Goal: Information Seeking & Learning: Learn about a topic

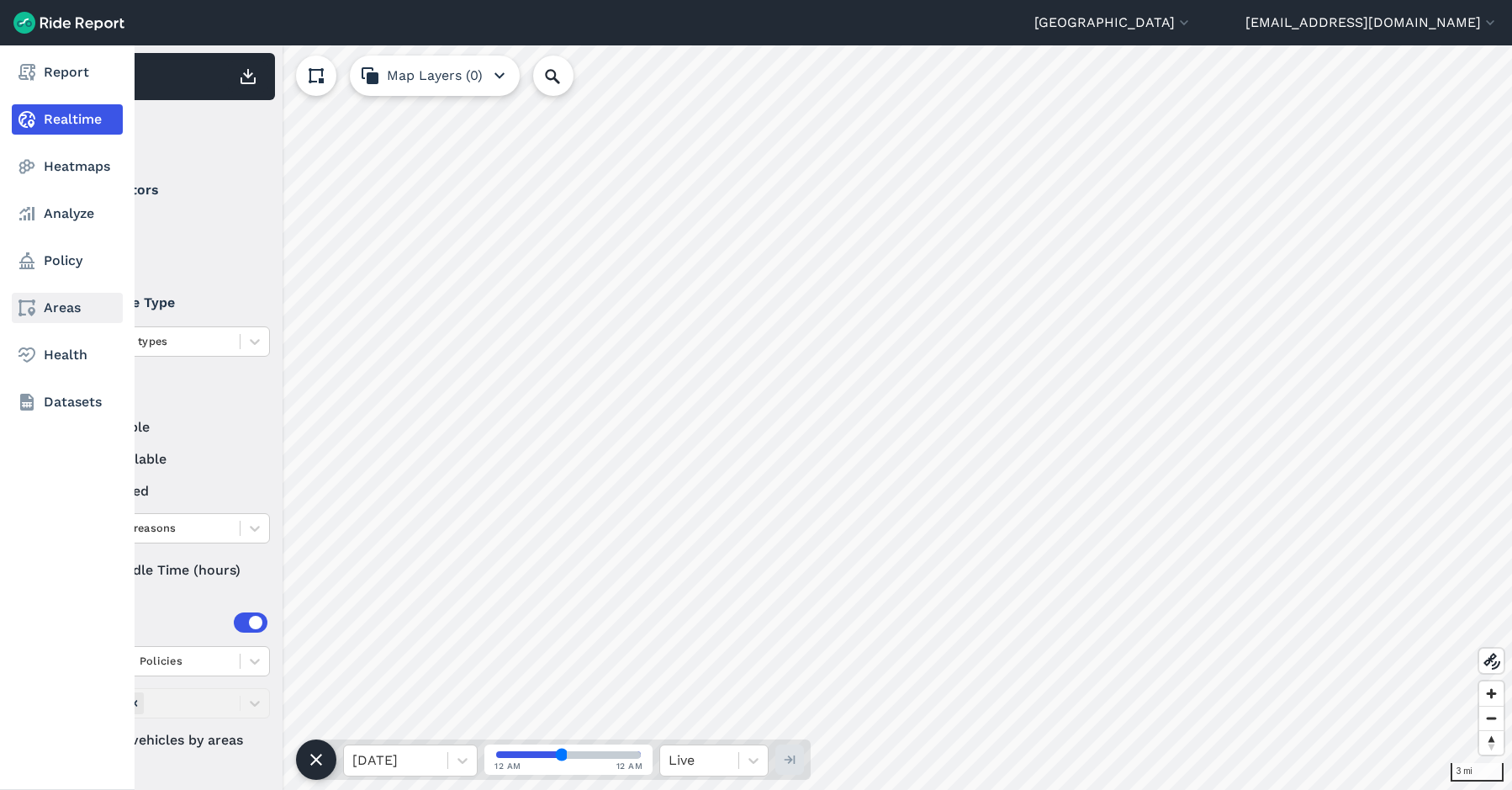
click at [33, 308] on use at bounding box center [26, 307] width 16 height 16
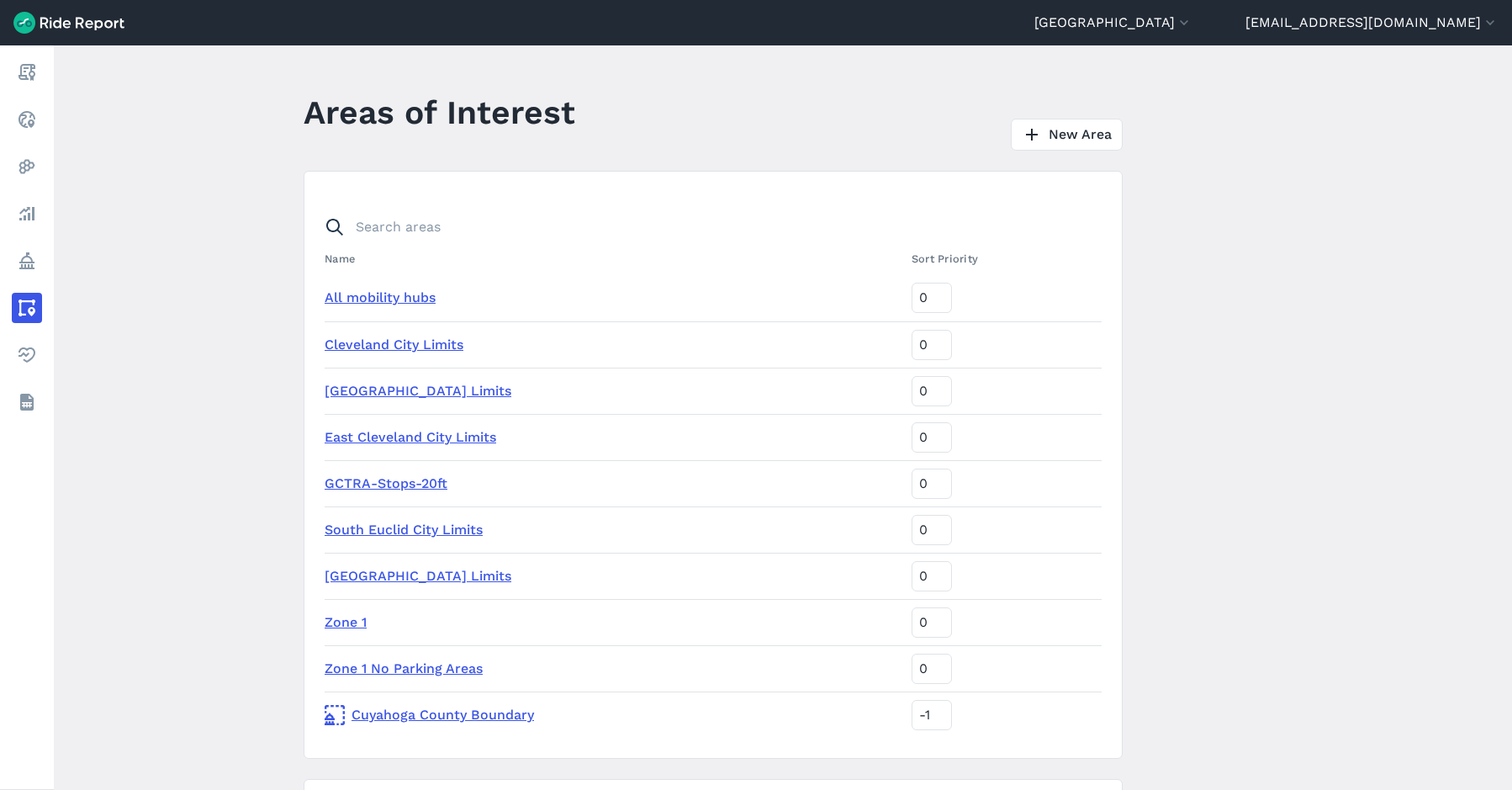
click at [384, 483] on link "GCTRA-Stops-20ft" at bounding box center [386, 483] width 123 height 16
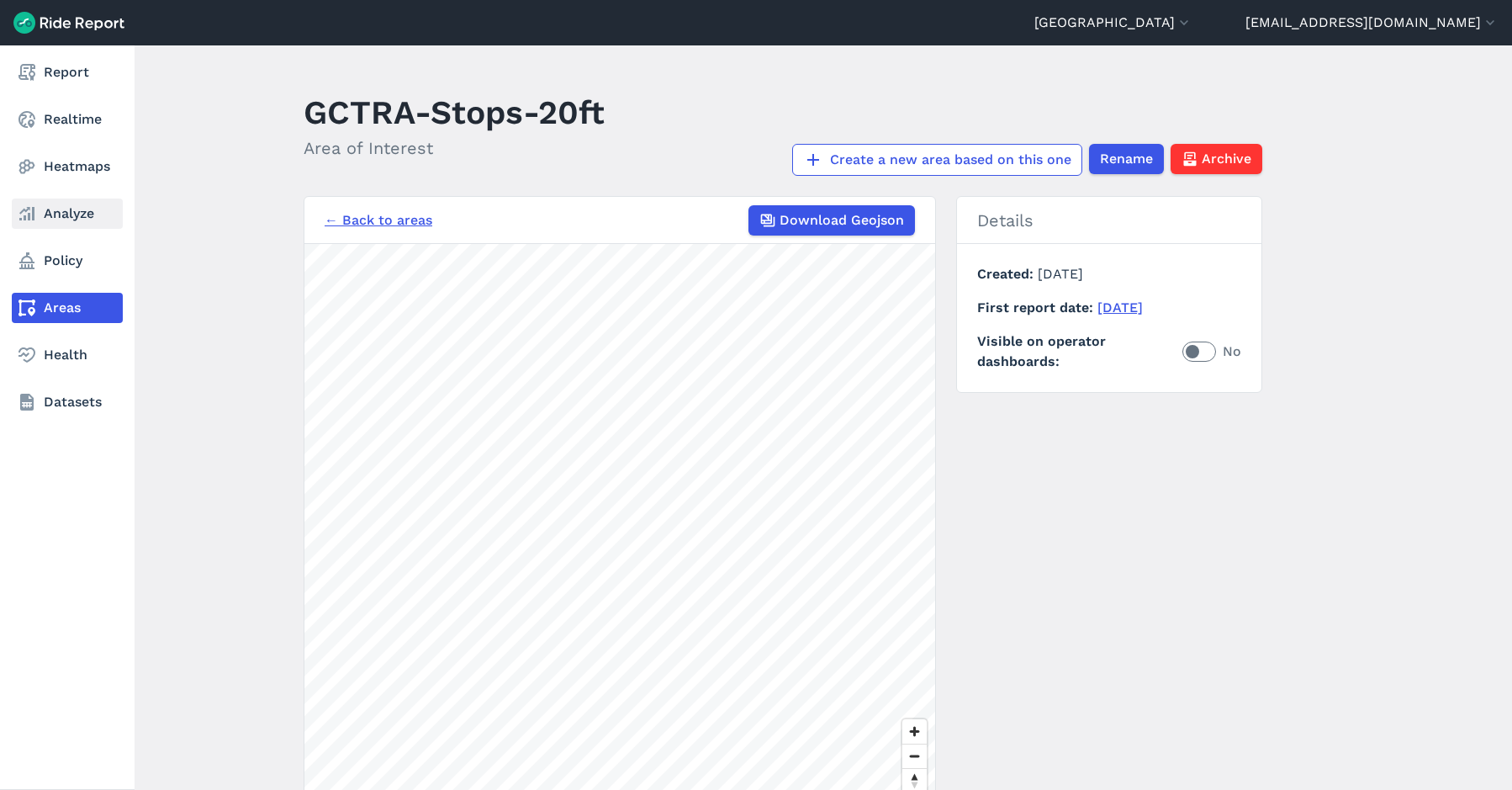
click at [65, 217] on link "Analyze" at bounding box center [66, 213] width 111 height 30
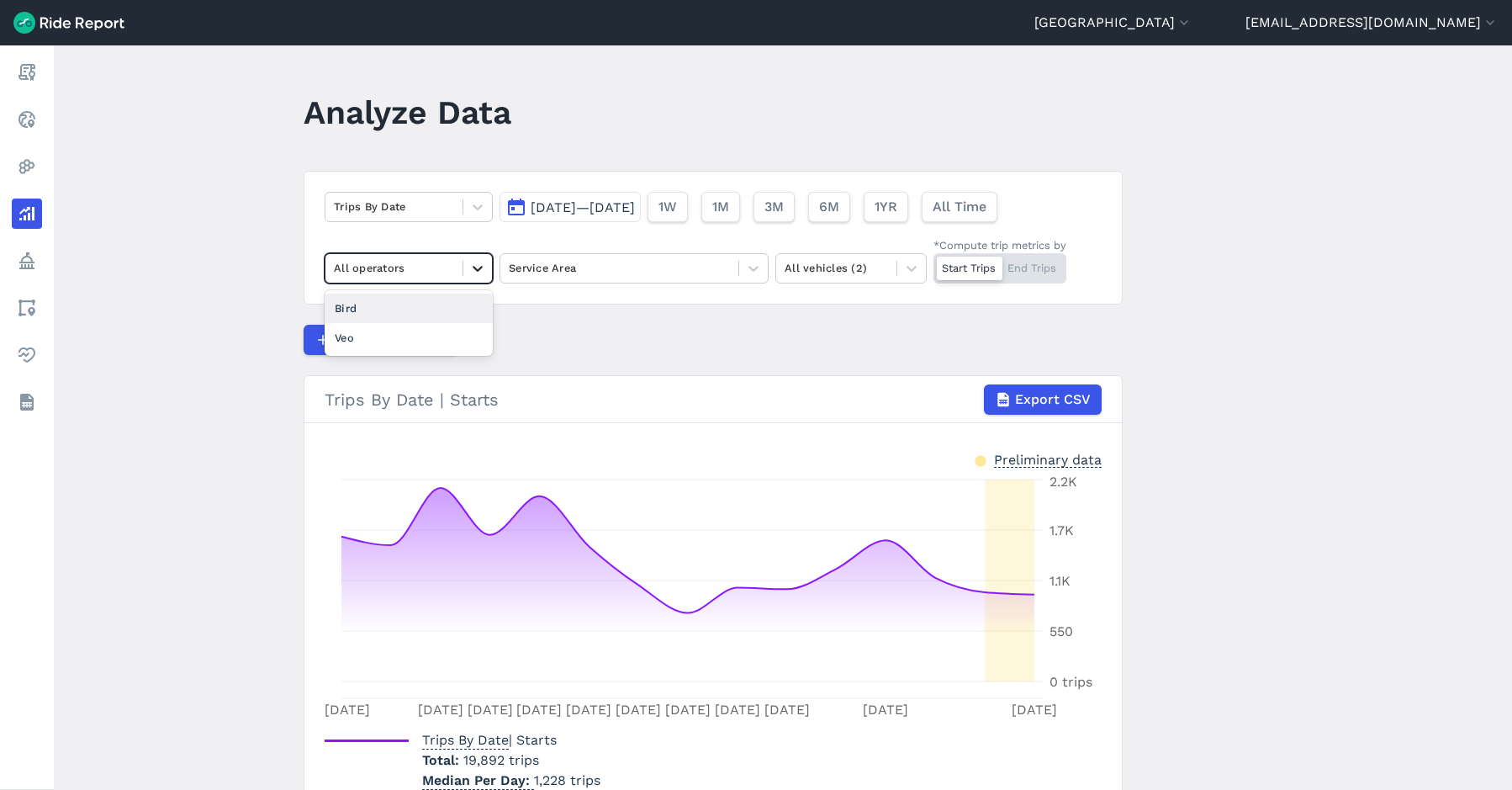
click at [477, 259] on div at bounding box center [478, 268] width 29 height 29
click at [475, 239] on div "Trips By Date [DATE]—[DATE] 1W 1M 3M 6M 1YR All Time option Bird focused, 2 of …" at bounding box center [713, 237] width 819 height 134
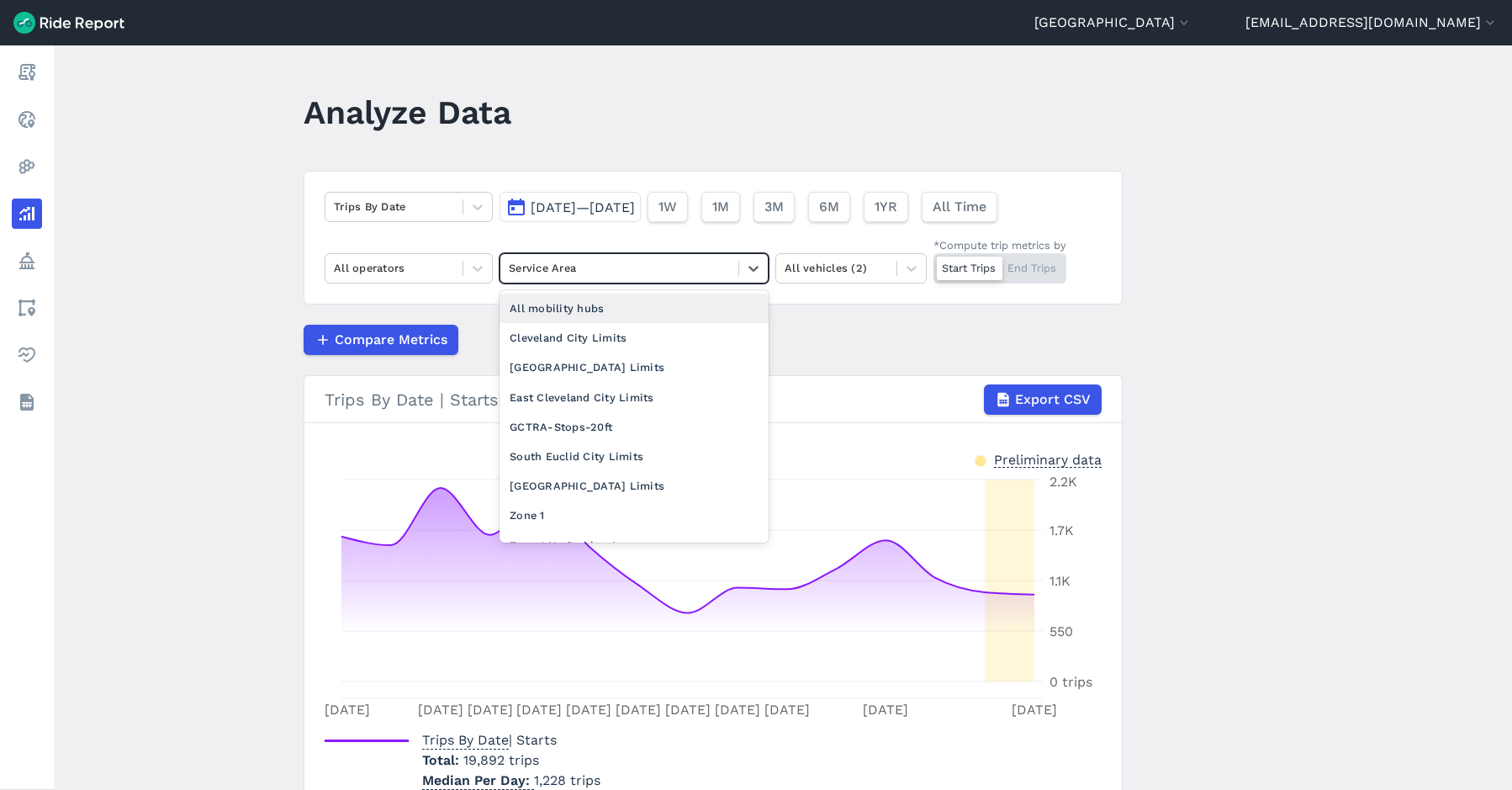
click at [732, 269] on div "Service Area" at bounding box center [618, 268] width 238 height 26
click at [594, 422] on div "GCTRA-Stops-20ft" at bounding box center [634, 426] width 269 height 30
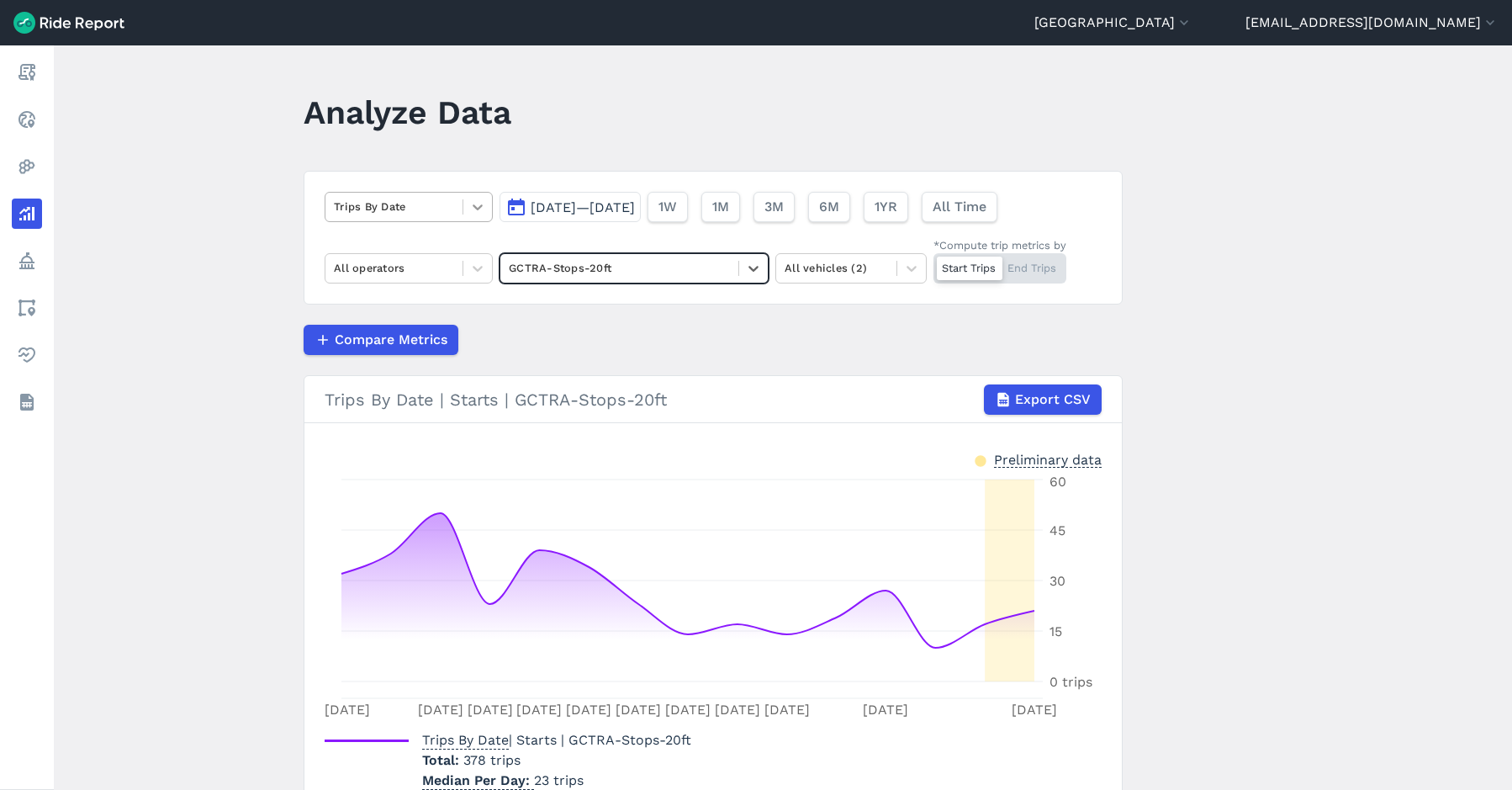
click at [469, 203] on icon at bounding box center [477, 206] width 16 height 16
click at [292, 240] on main "Analyze Data Trips By Date [DATE]—[DATE] 1W 1M 3M 6M 1YR All Time All operators…" at bounding box center [783, 418] width 1458 height 745
click at [1045, 276] on div "Start Trips End Trips" at bounding box center [999, 268] width 133 height 30
click at [933, 264] on input "*Compute trip metrics by Start Trips End Trips" at bounding box center [933, 258] width 0 height 11
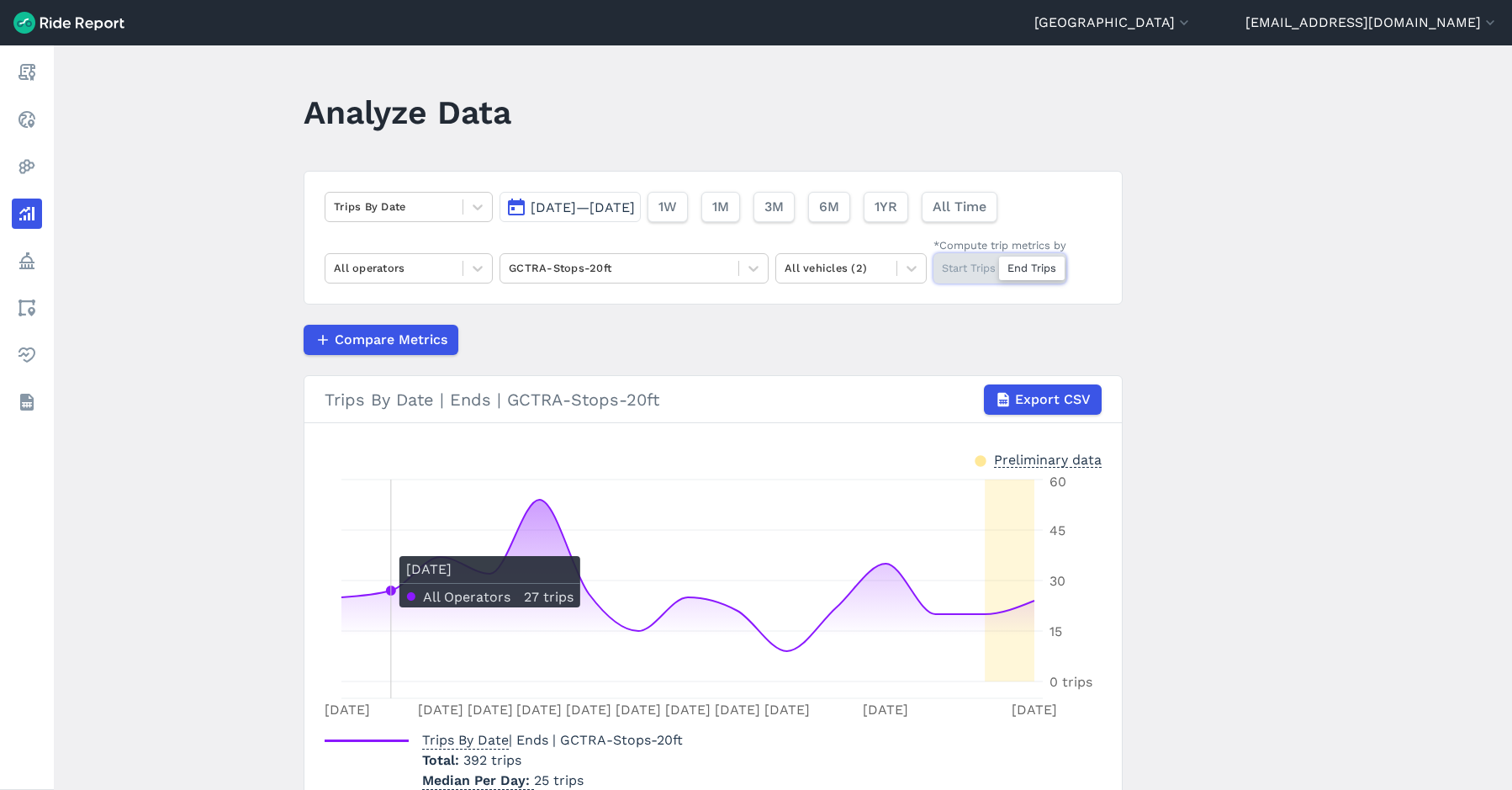
scroll to position [83, 0]
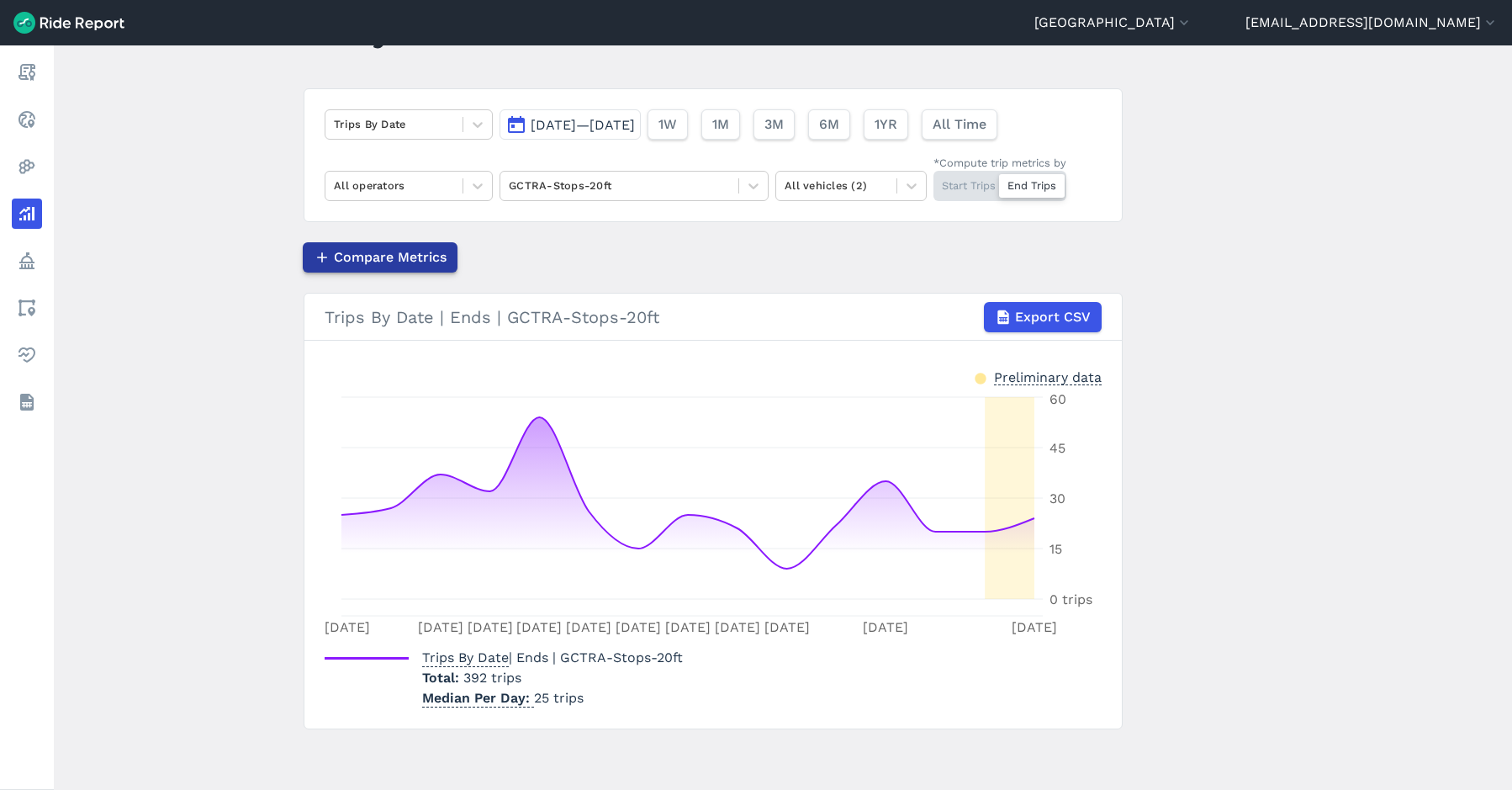
click at [391, 253] on span "Compare Metrics" at bounding box center [390, 257] width 113 height 20
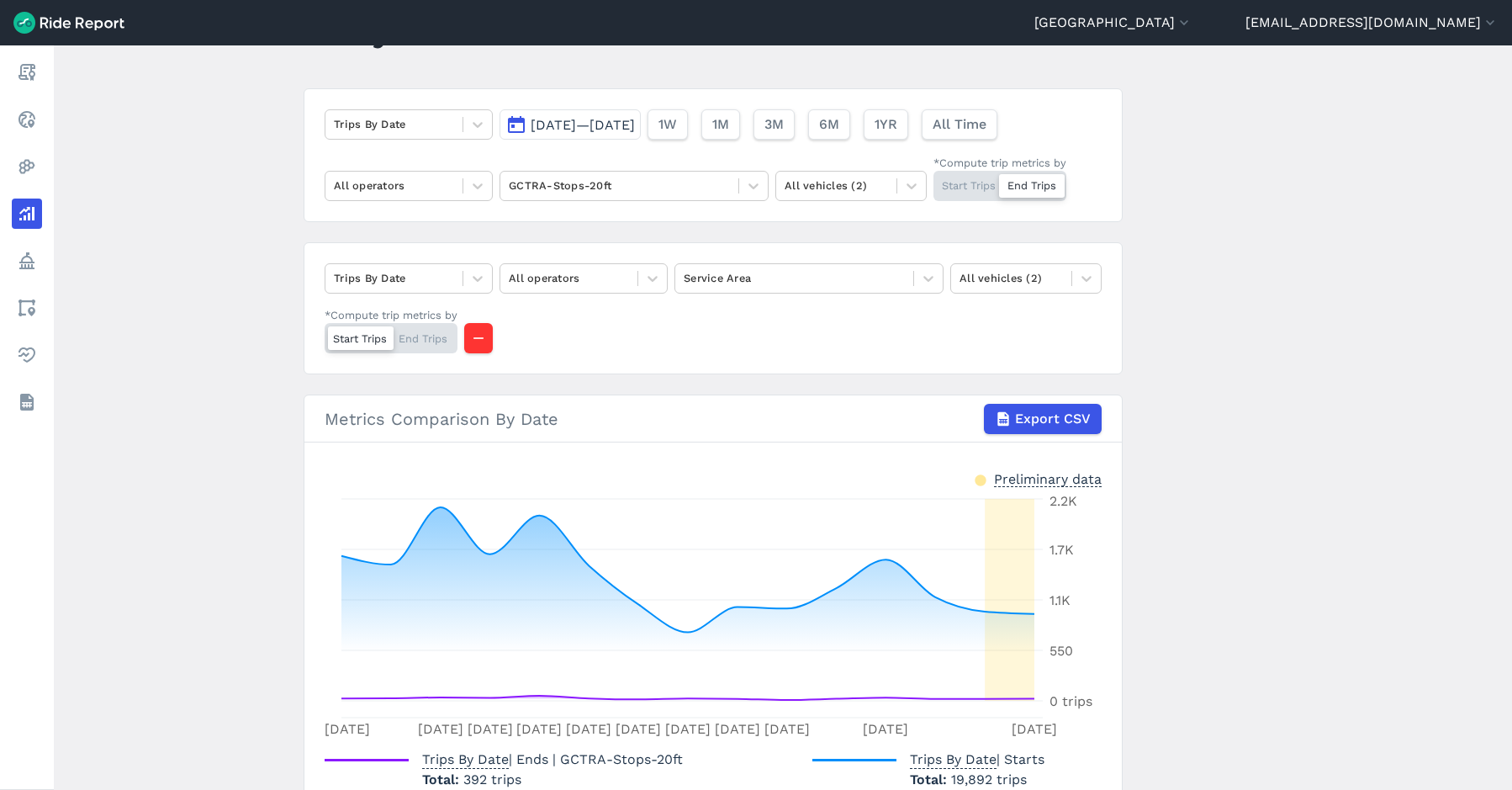
click at [431, 340] on div "Start Trips End Trips" at bounding box center [391, 338] width 133 height 30
click at [324, 334] on input "*Compute trip metrics by Start Trips End Trips" at bounding box center [324, 328] width 0 height 11
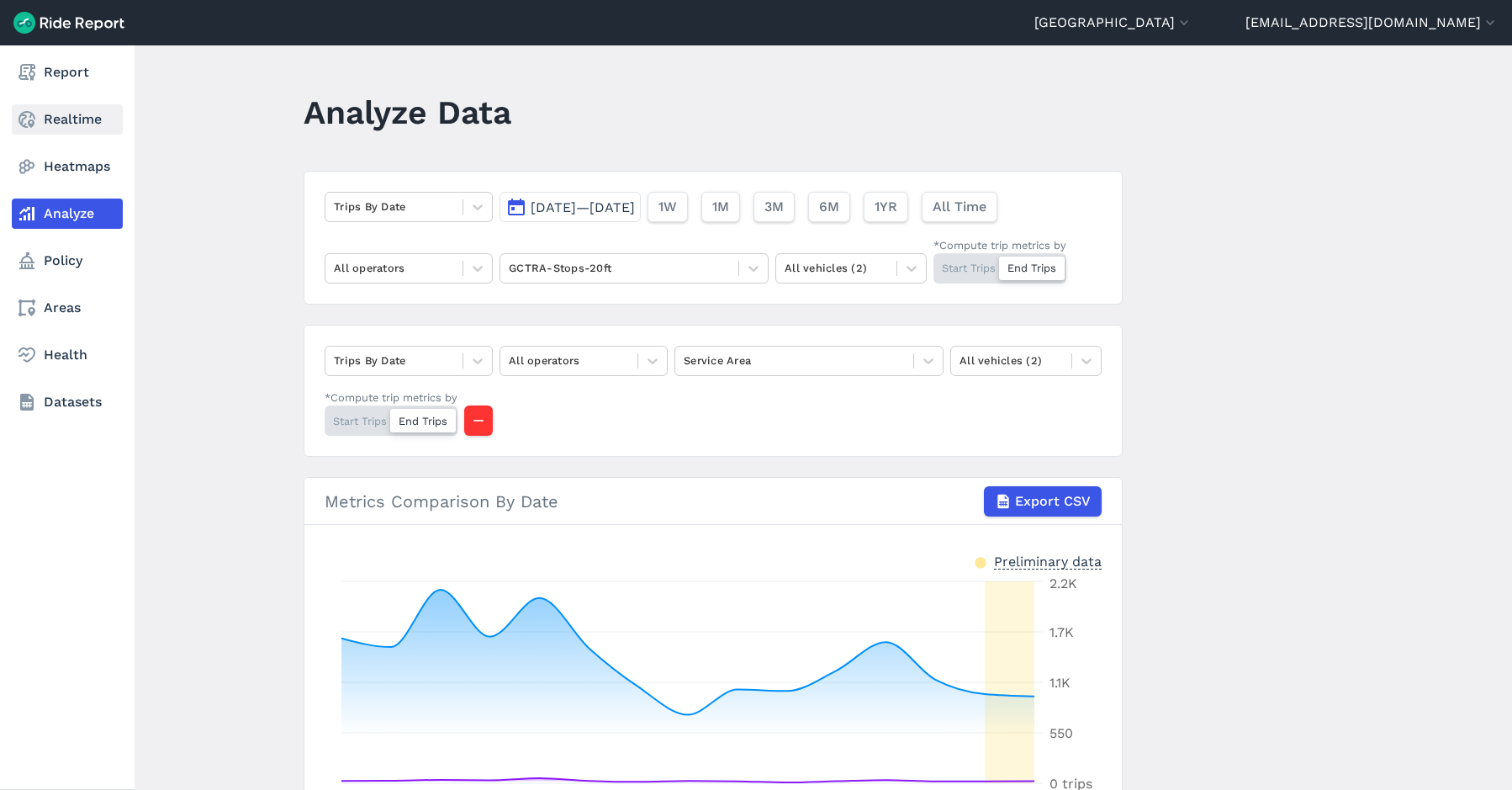
click at [58, 117] on link "Realtime" at bounding box center [66, 118] width 111 height 30
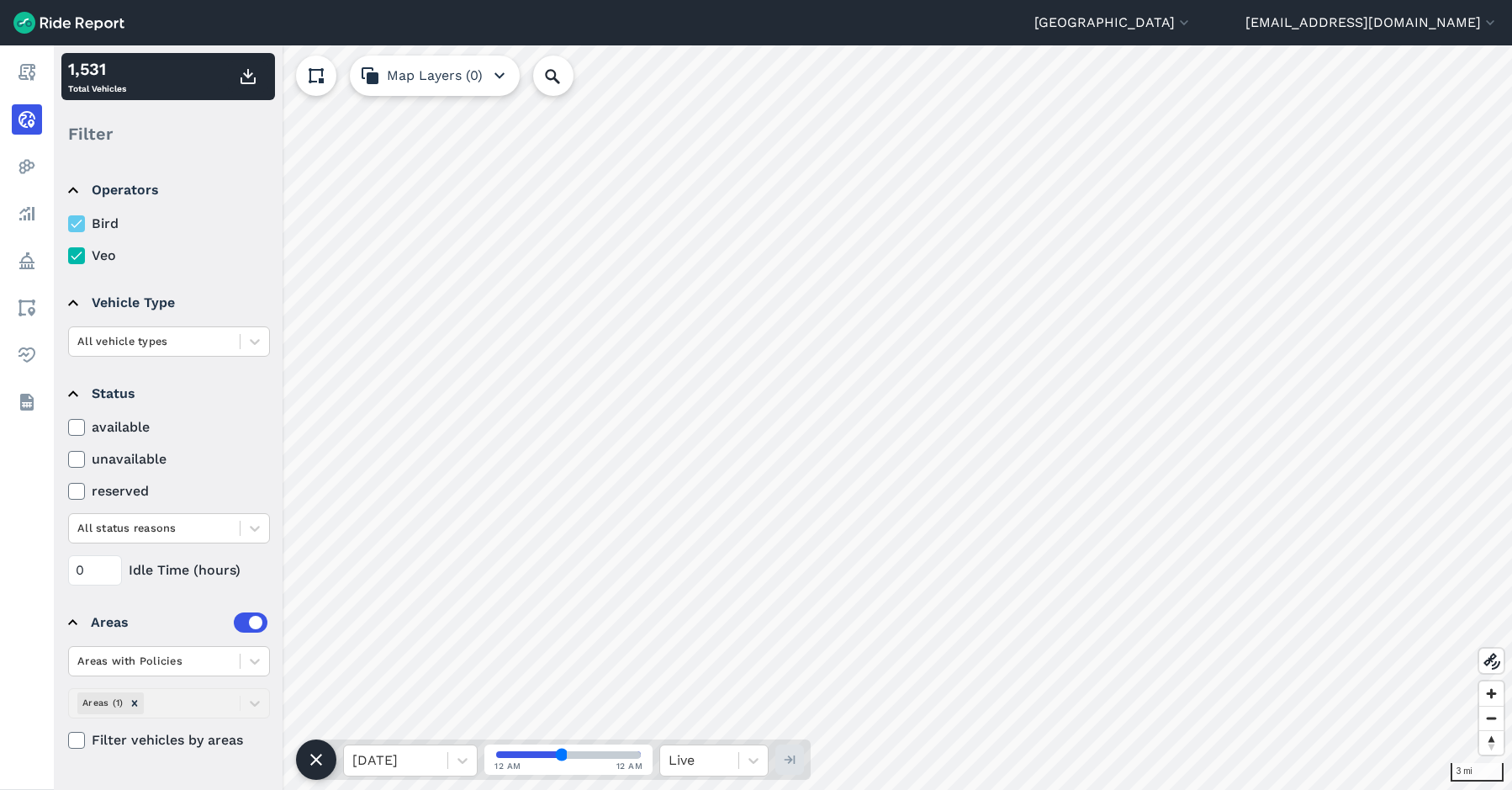
click at [241, 702] on div "Areas with Policies Areas (1) Filter vehicles by areas" at bounding box center [169, 698] width 202 height 104
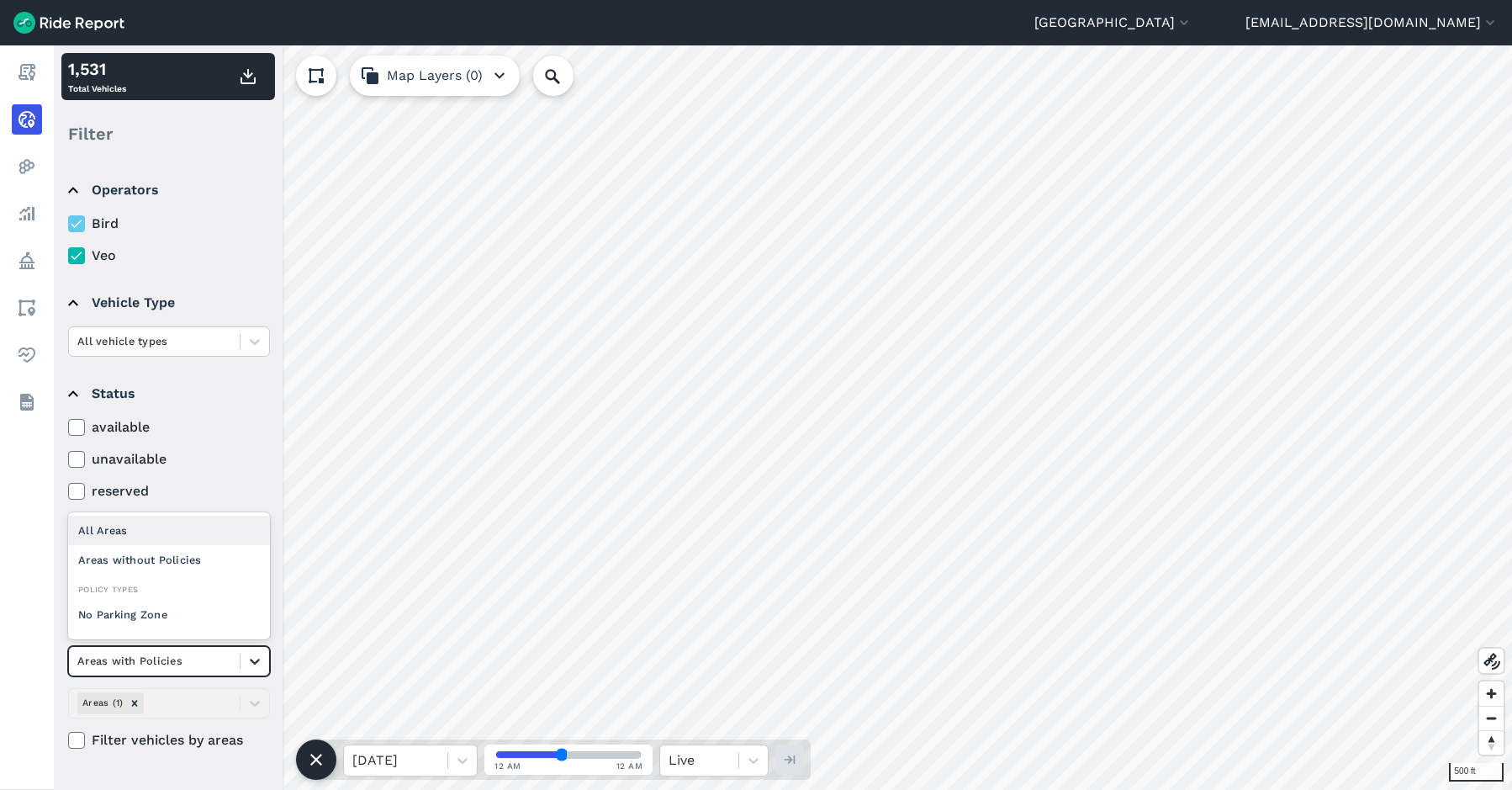
click at [241, 665] on div at bounding box center [255, 661] width 29 height 29
click at [98, 553] on div "Areas without Policies" at bounding box center [169, 559] width 202 height 30
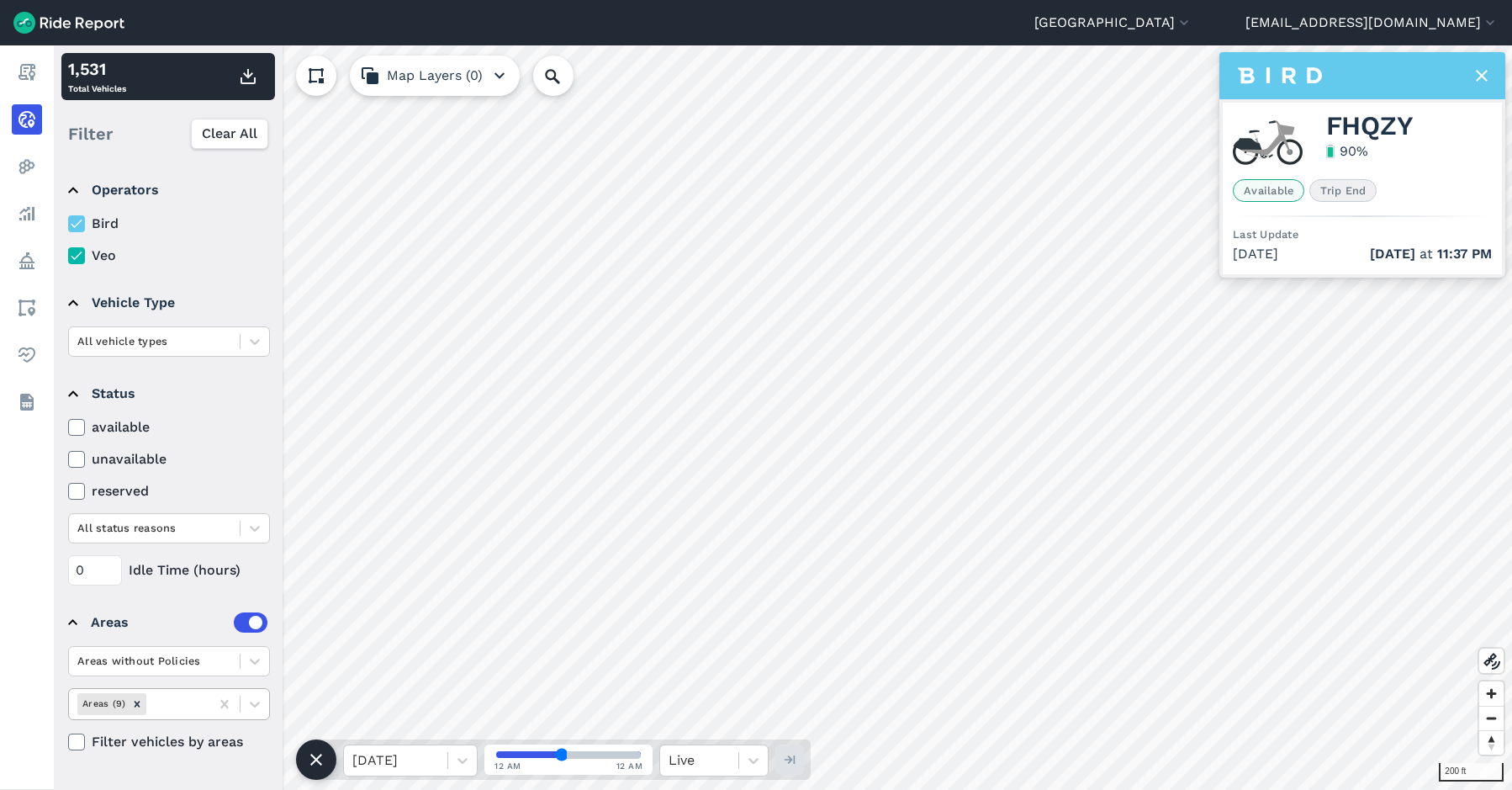
click at [190, 711] on div at bounding box center [175, 703] width 51 height 19
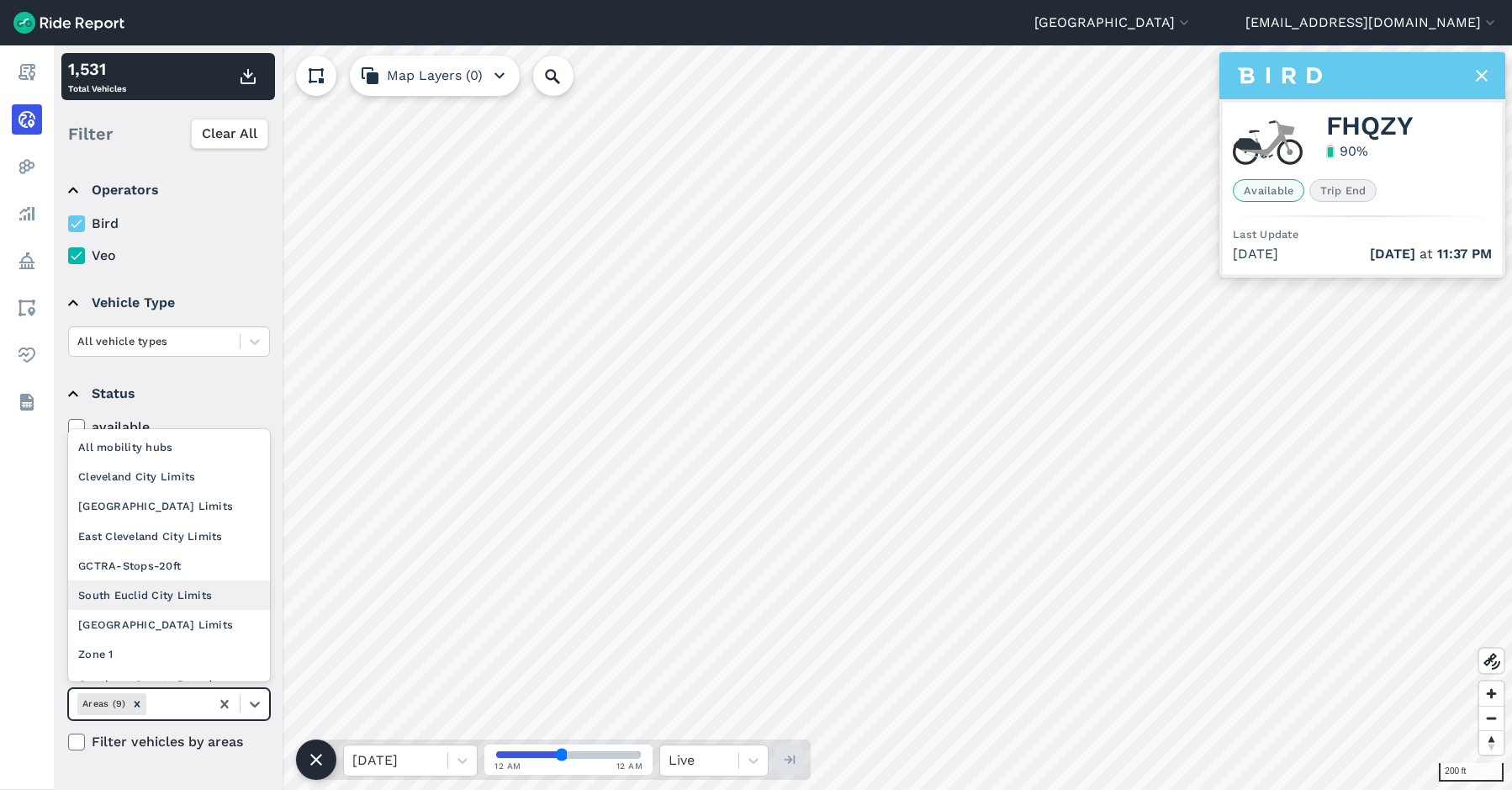
scroll to position [21, 0]
click at [165, 549] on div "GCTRA-Stops-20ft" at bounding box center [169, 545] width 202 height 30
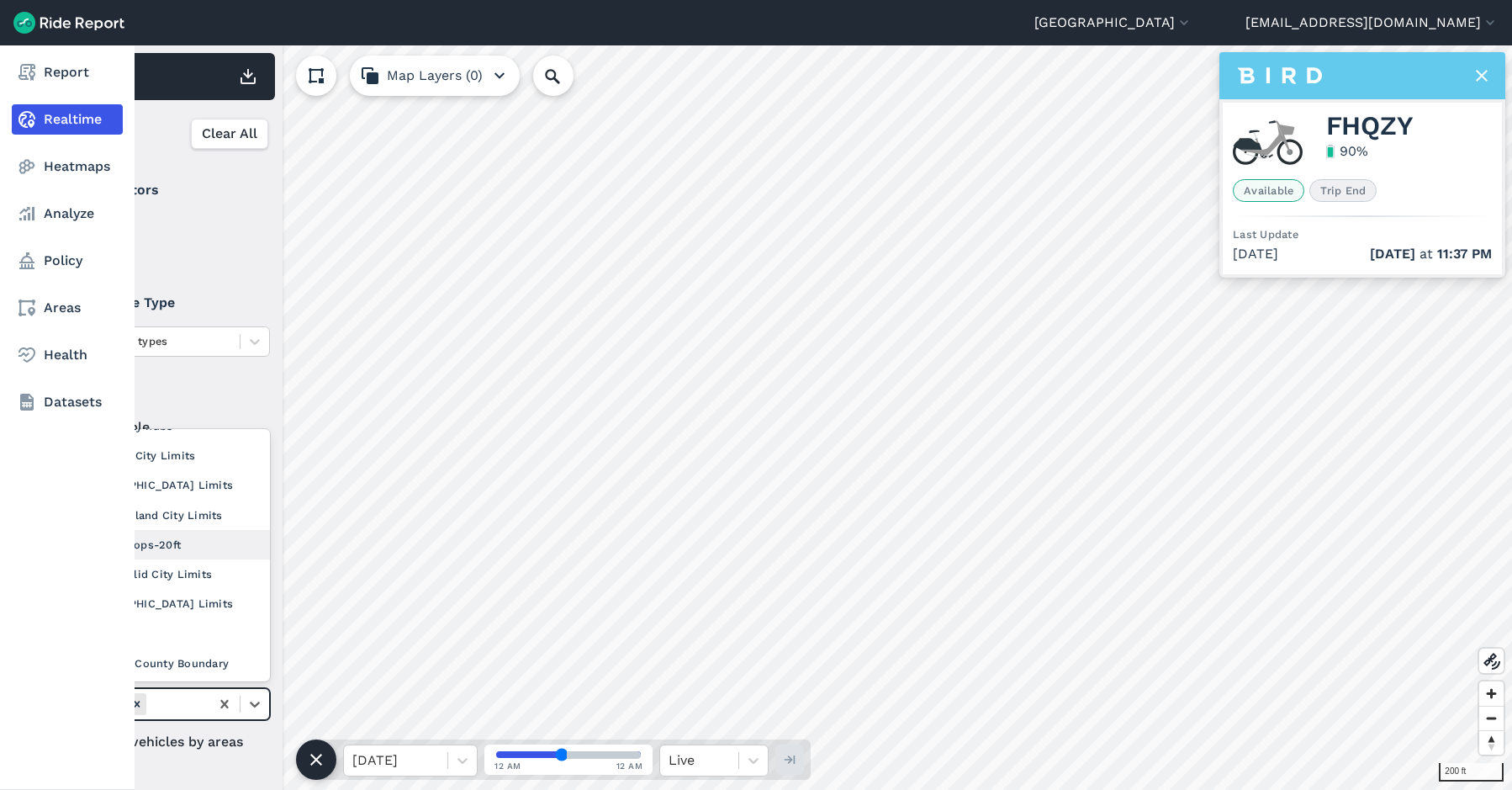
click at [111, 539] on div "All status reasons" at bounding box center [154, 527] width 170 height 26
click at [40, 541] on div "Report Realtime Heatmaps Analyze Policy Areas Health Datasets" at bounding box center [67, 418] width 135 height 745
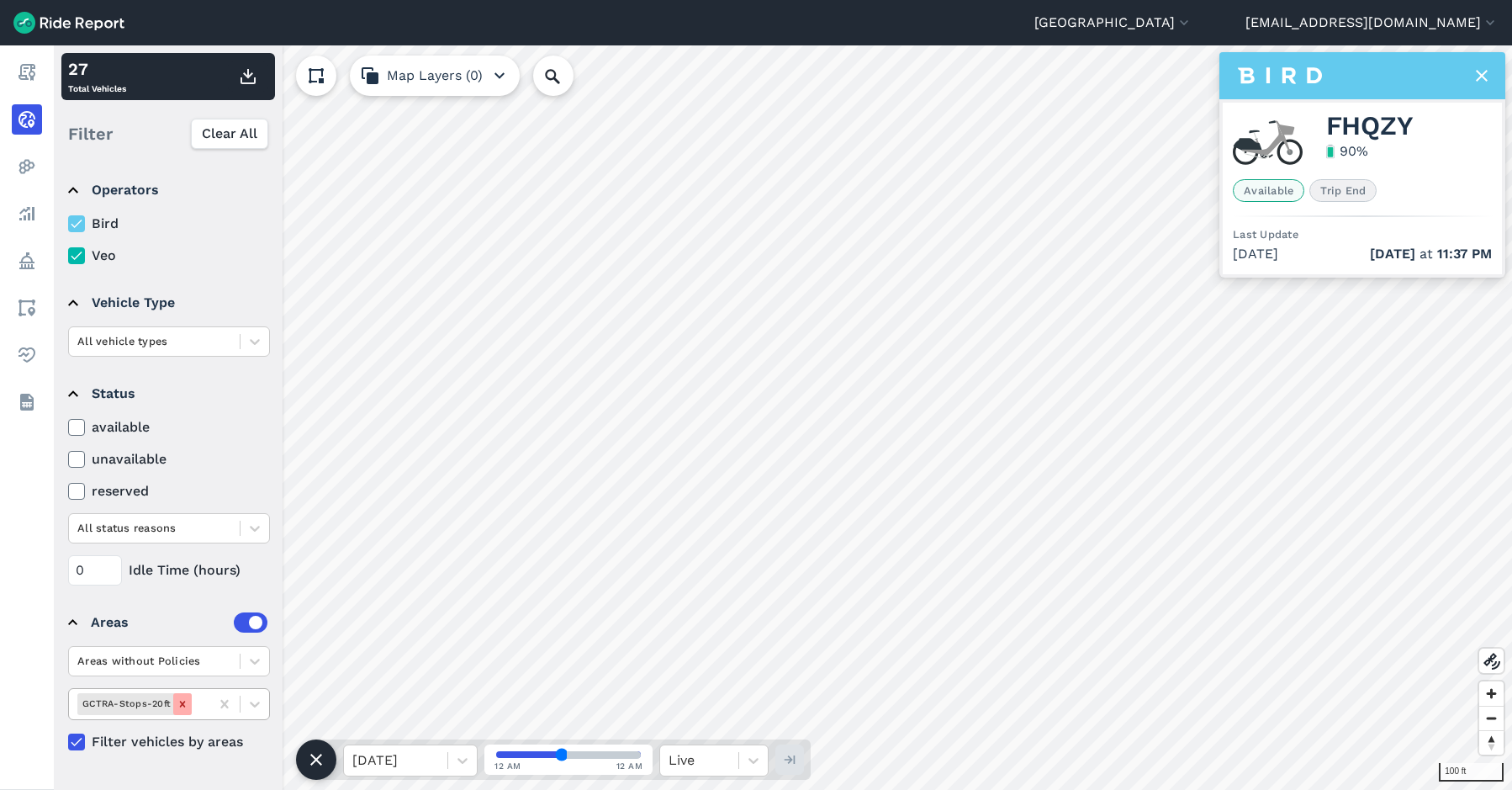
click at [179, 705] on icon "Remove GCTRA-Stops-20ft" at bounding box center [183, 704] width 12 height 12
click at [1476, 71] on use at bounding box center [1481, 76] width 12 height 12
